Goal: Complete application form

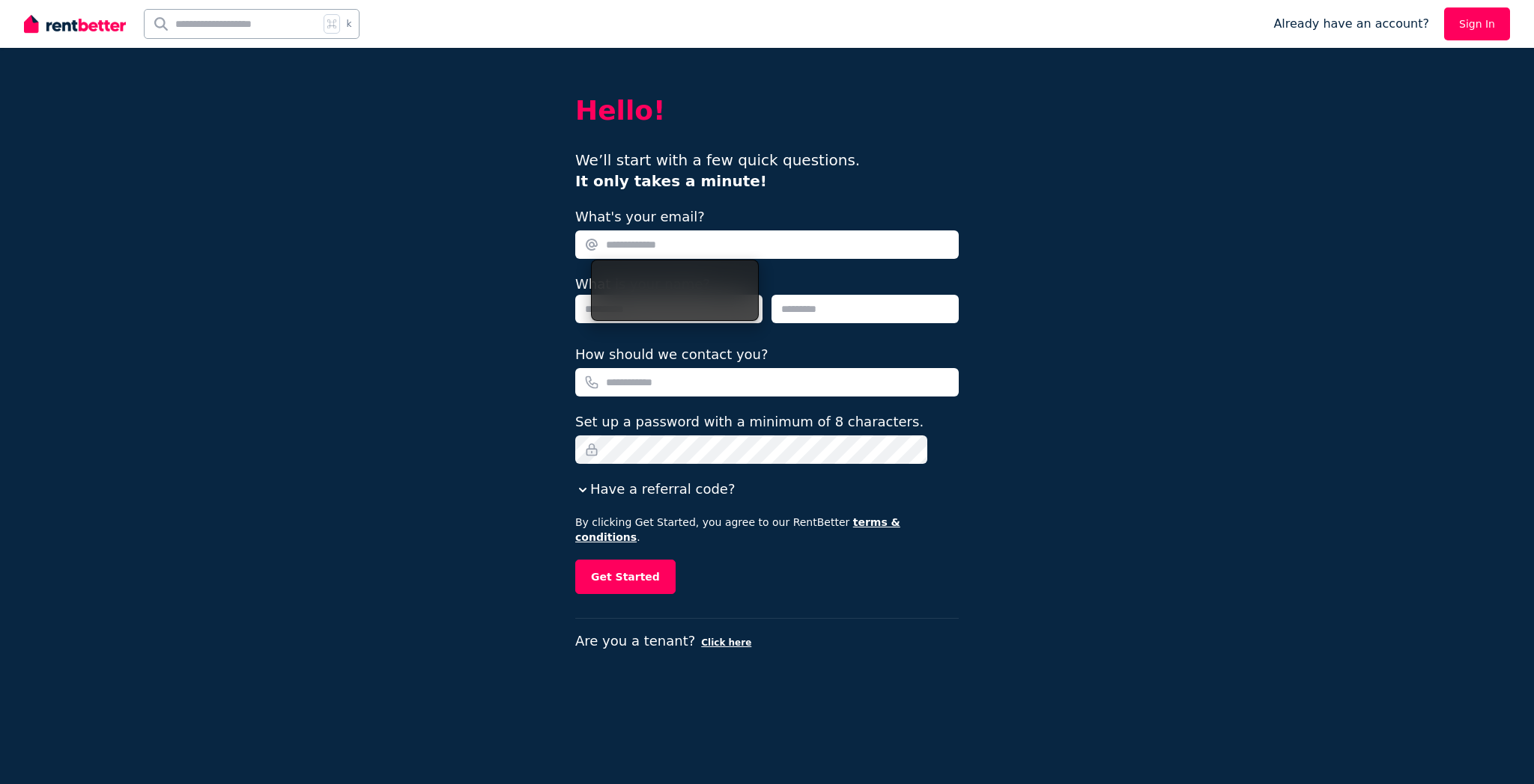
click at [655, 244] on input "What's your email?" at bounding box center [767, 245] width 383 height 29
